Goal: Communication & Community: Answer question/provide support

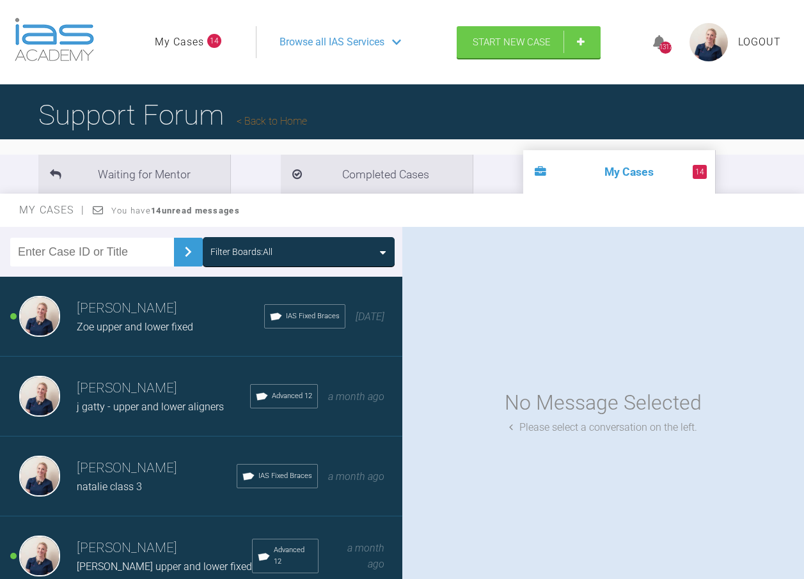
click at [283, 253] on div "Filter Boards: All" at bounding box center [298, 252] width 176 height 14
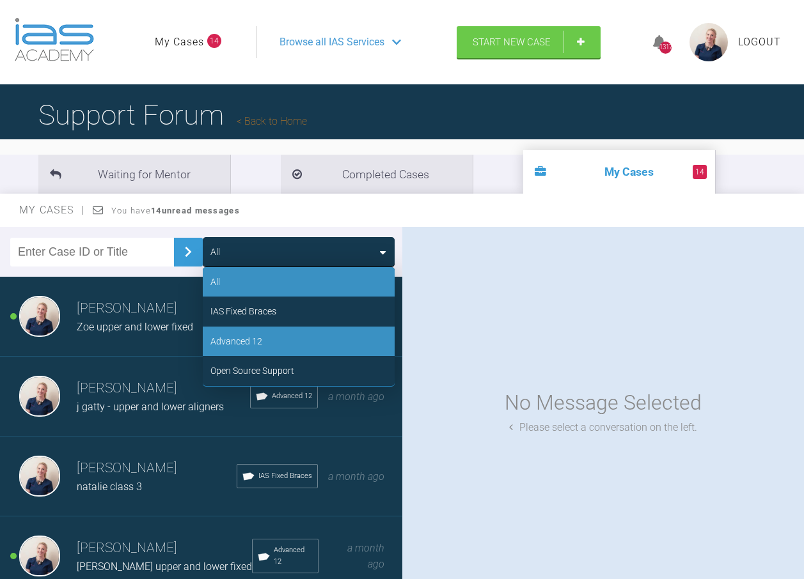
click at [281, 338] on div "Advanced 12" at bounding box center [299, 341] width 192 height 29
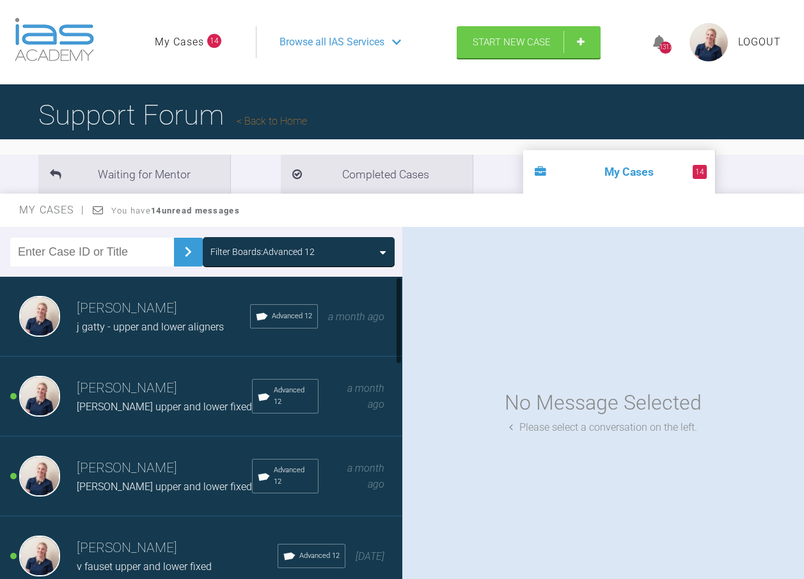
click at [130, 327] on span "j gatty - upper and lower aligners" at bounding box center [150, 327] width 147 height 12
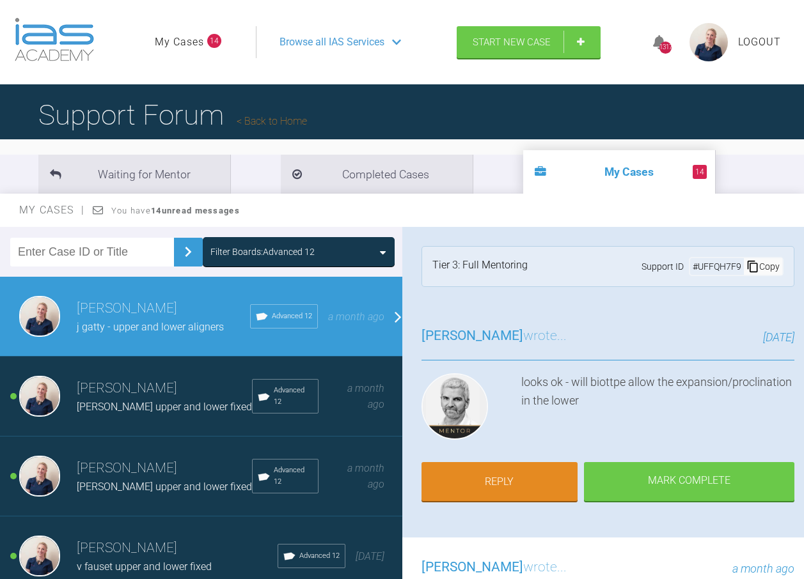
scroll to position [64, 0]
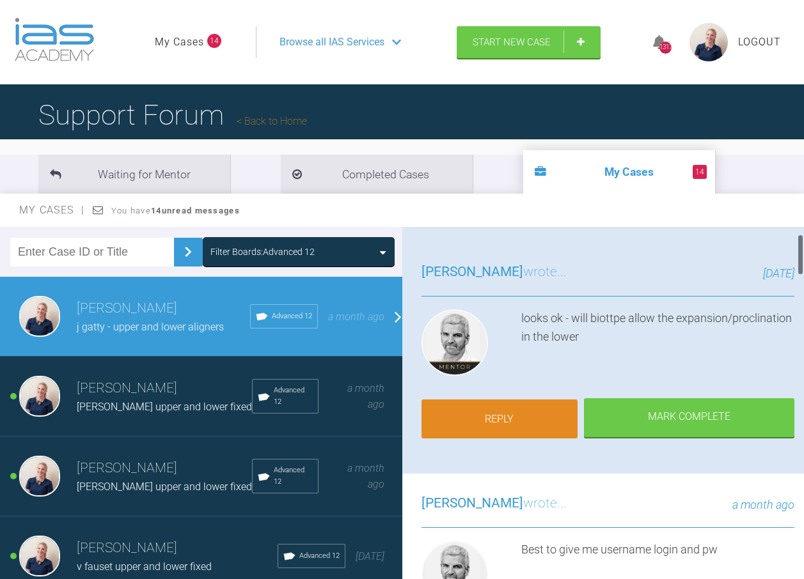
click at [529, 413] on link "Reply" at bounding box center [499, 420] width 157 height 40
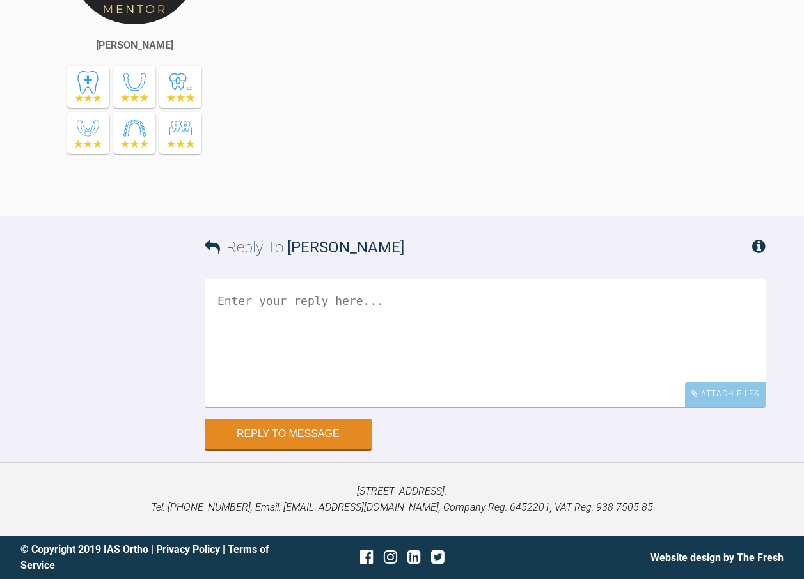
scroll to position [3982, 0]
click at [410, 316] on textarea at bounding box center [485, 343] width 561 height 128
click at [353, 315] on textarea at bounding box center [485, 343] width 561 height 128
click at [363, 299] on textarea "i think so- tricky thinng with aligners you cant " just see"" at bounding box center [485, 343] width 561 height 128
click at [615, 304] on textarea "i think so- tricky thing with aligners you cant " just see"" at bounding box center [485, 343] width 561 height 128
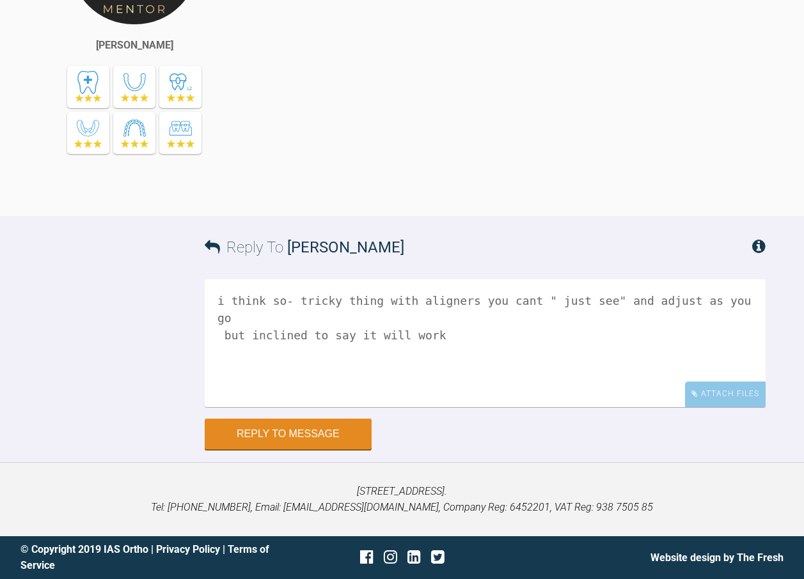
click at [402, 357] on textarea "i think so- tricky thing with aligners you cant " just see" and adjust as you g…" at bounding box center [485, 343] width 561 height 128
type textarea "i think so- tricky thing with aligners you cant " just see" and adjust as you g…"
click at [297, 441] on button "Reply to Message" at bounding box center [288, 435] width 167 height 31
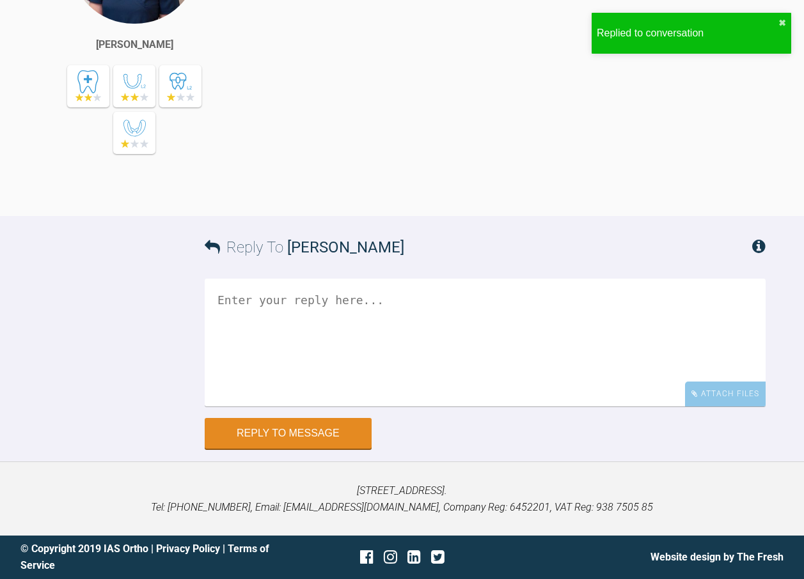
scroll to position [4141, 0]
